Goal: Task Accomplishment & Management: Manage account settings

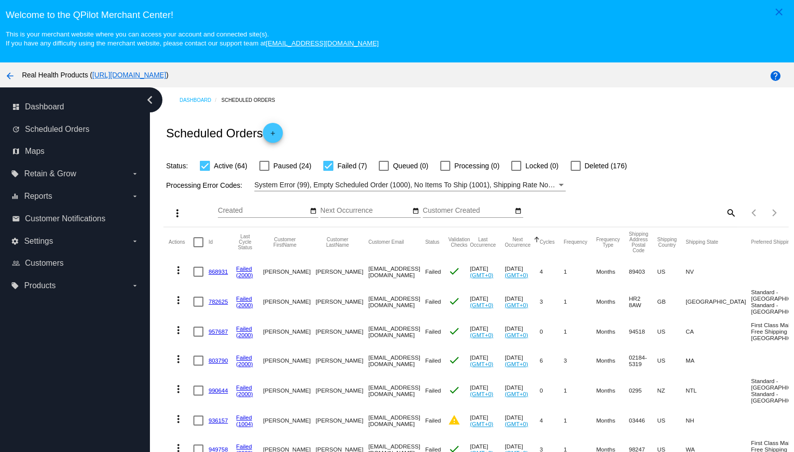
click at [731, 213] on mat-icon "search" at bounding box center [730, 212] width 12 height 15
click at [632, 206] on div "Search" at bounding box center [658, 207] width 155 height 19
paste input "Marques"
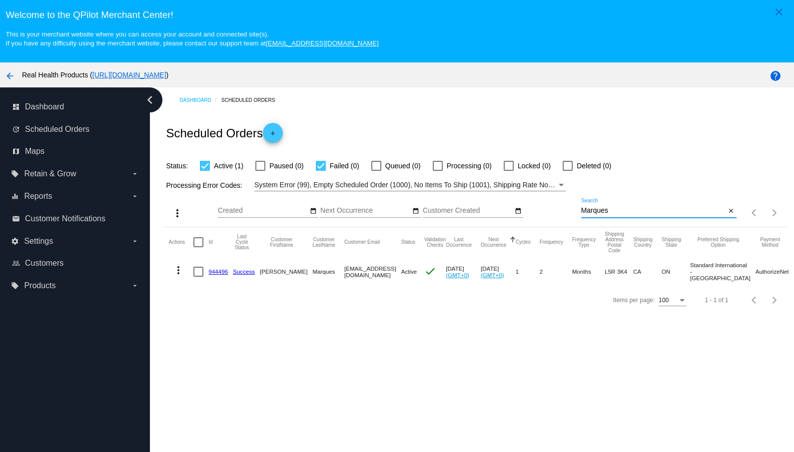
click at [581, 215] on input "Marques" at bounding box center [653, 211] width 145 height 8
type input "Marques"
click at [219, 273] on link "944496" at bounding box center [217, 271] width 19 height 6
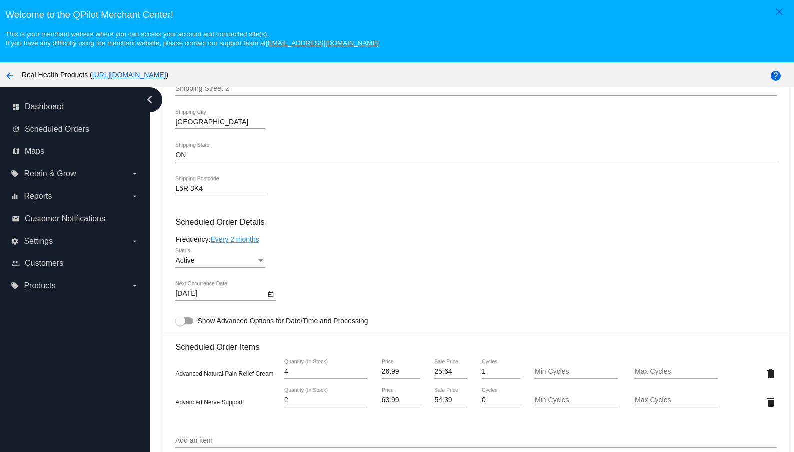
scroll to position [527, 0]
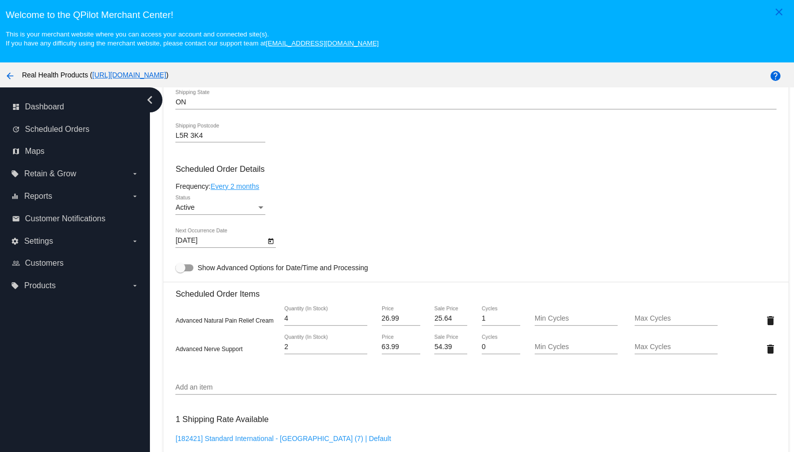
click at [272, 245] on icon "Open calendar" at bounding box center [270, 241] width 7 height 12
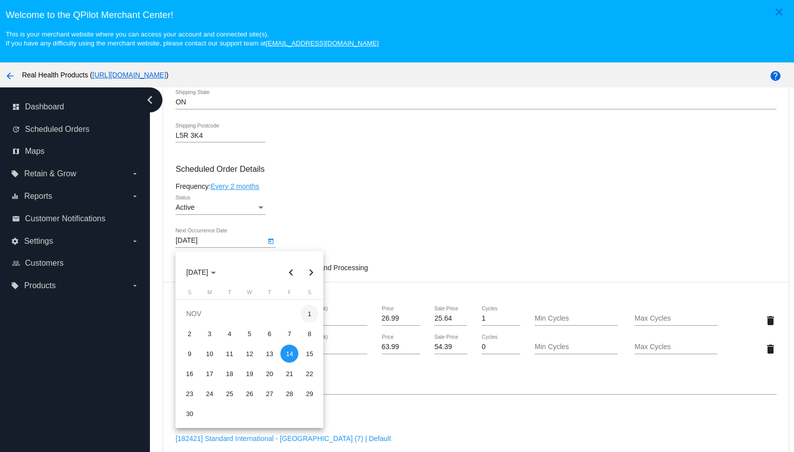
click at [310, 316] on div "1" at bounding box center [309, 314] width 18 height 18
type input "[DATE]"
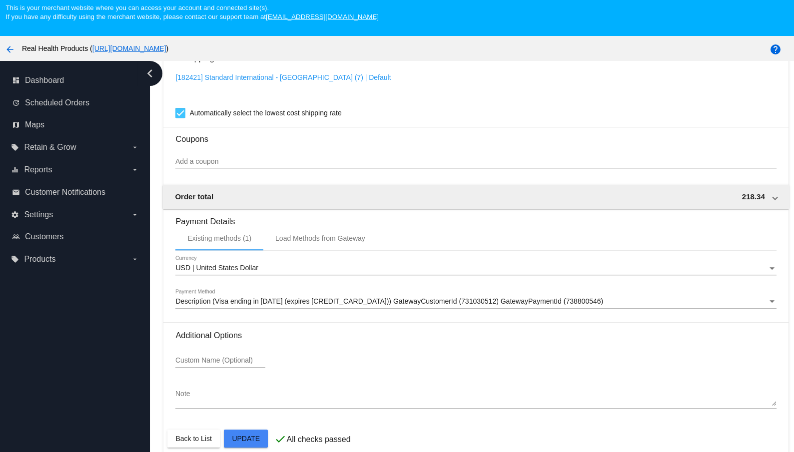
scroll to position [52, 0]
